Goal: Book appointment/travel/reservation

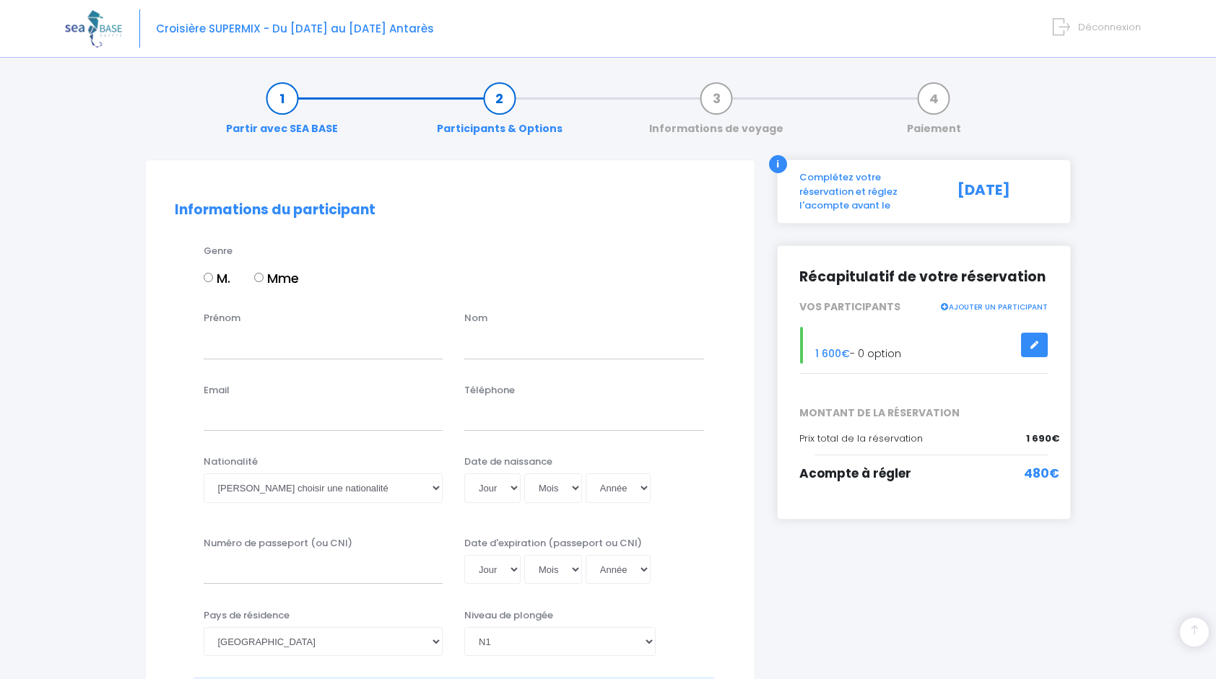
select select "N1"
select select "42/43"
select select "XL"
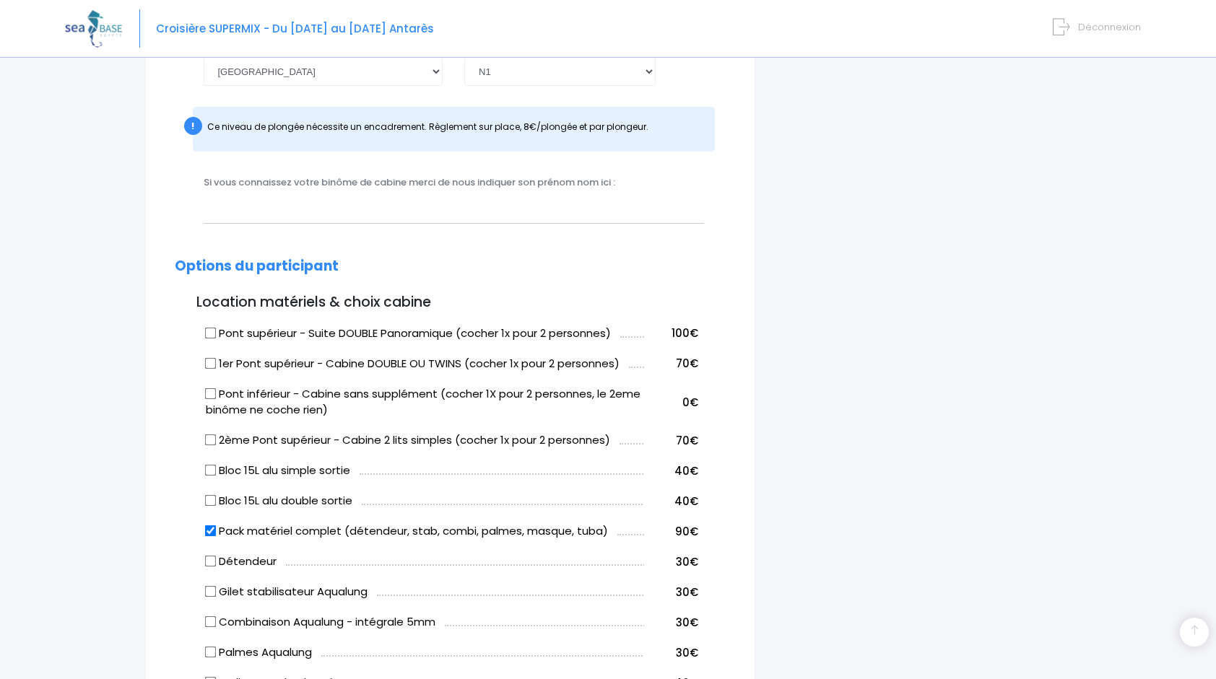
scroll to position [505, 0]
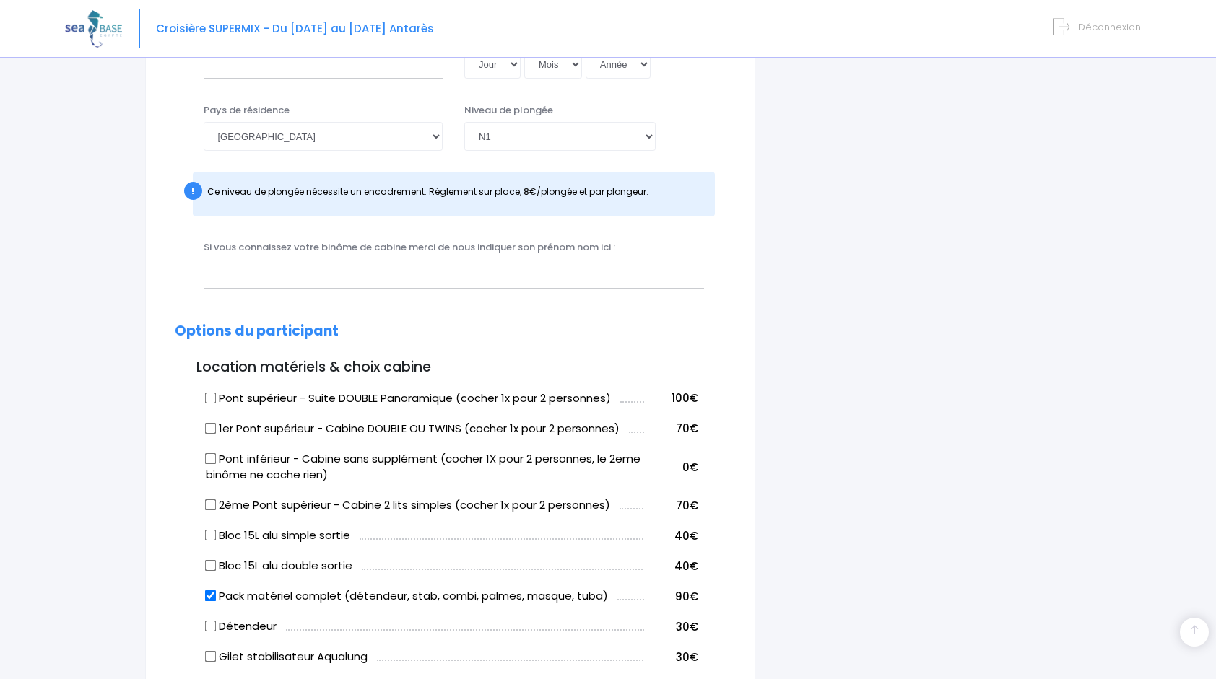
click at [241, 26] on span "Croisière SUPERMIX - Du [DATE] au [DATE] Antarès" at bounding box center [295, 28] width 278 height 15
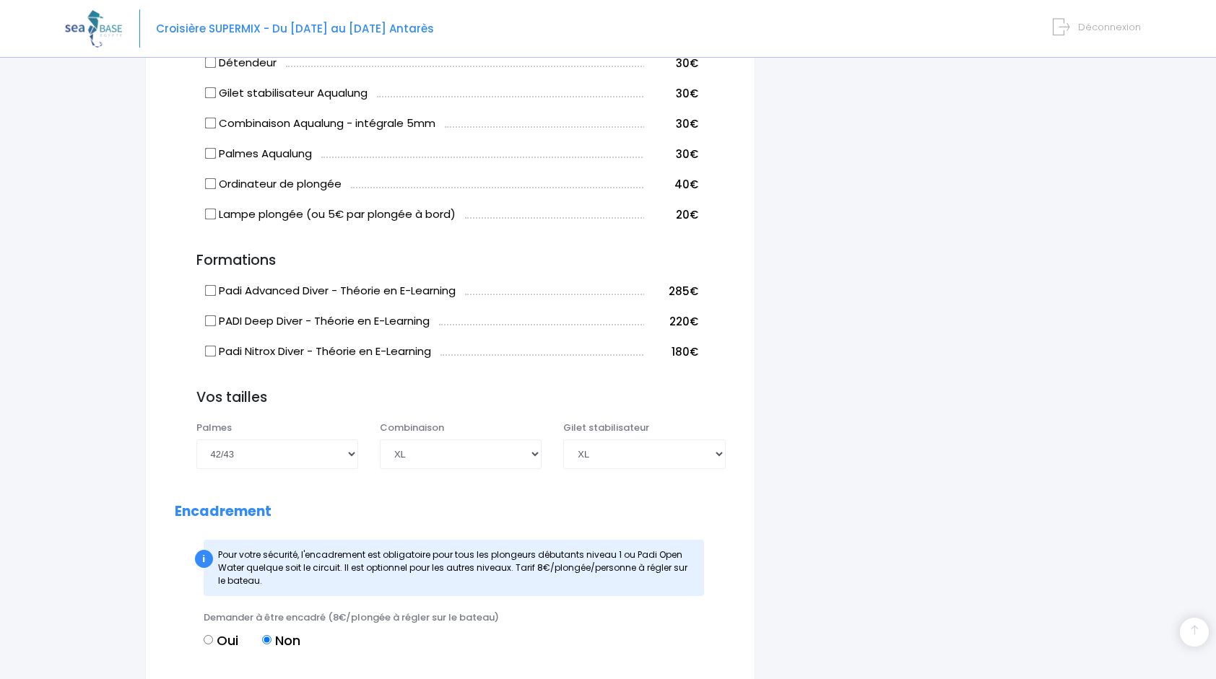
scroll to position [1083, 0]
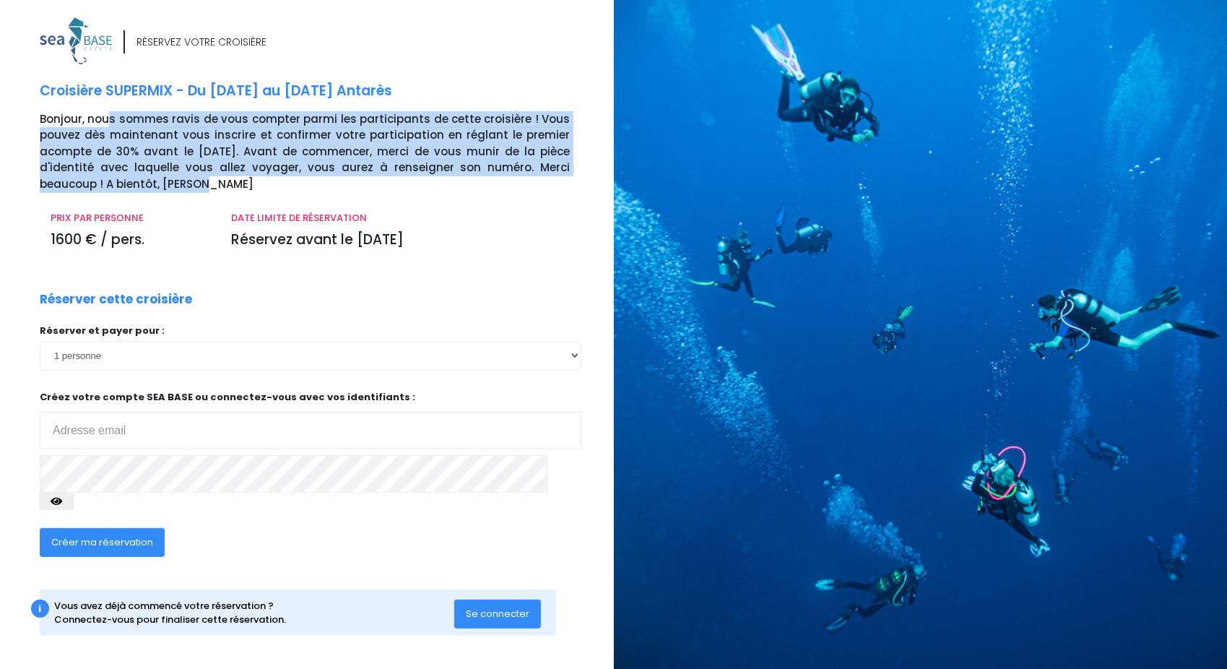
drag, startPoint x: 108, startPoint y: 123, endPoint x: 111, endPoint y: 182, distance: 59.3
click at [111, 182] on p "Bonjour, nous sommes ravis de vous compter parmi les participants de cette croi…" at bounding box center [321, 152] width 563 height 82
drag, startPoint x: 111, startPoint y: 182, endPoint x: 299, endPoint y: 162, distance: 188.7
click at [299, 162] on p "Bonjour, nous sommes ravis de vous compter parmi les participants de cette croi…" at bounding box center [321, 152] width 563 height 82
